Goal: Information Seeking & Learning: Find specific fact

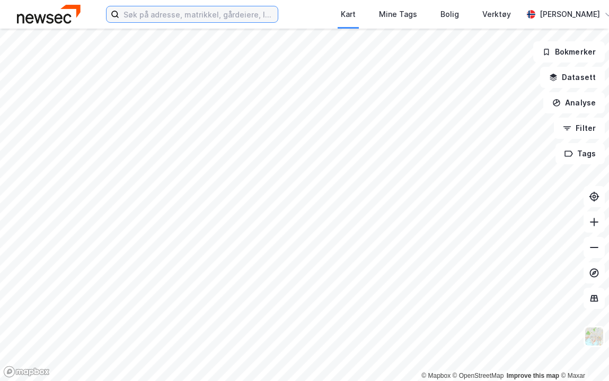
click at [252, 19] on input at bounding box center [198, 14] width 158 height 16
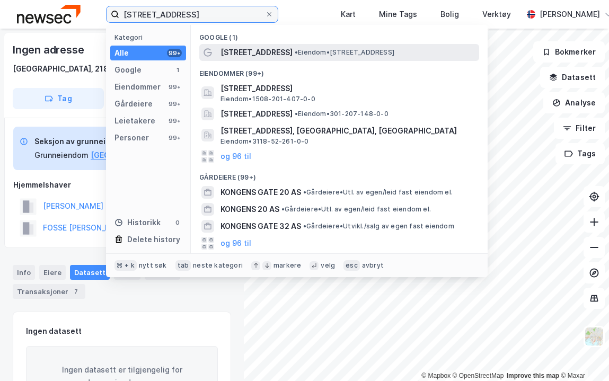
type input "[STREET_ADDRESS]"
click at [296, 54] on span "• Eiendom • [STREET_ADDRESS]" at bounding box center [345, 52] width 100 height 8
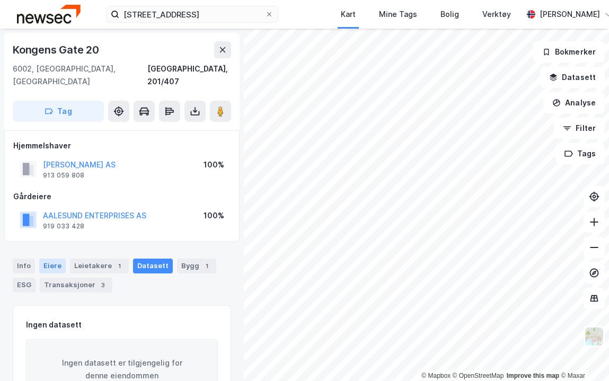
click at [51, 259] on div "Eiere" at bounding box center [52, 266] width 26 height 15
